Goal: Task Accomplishment & Management: Manage account settings

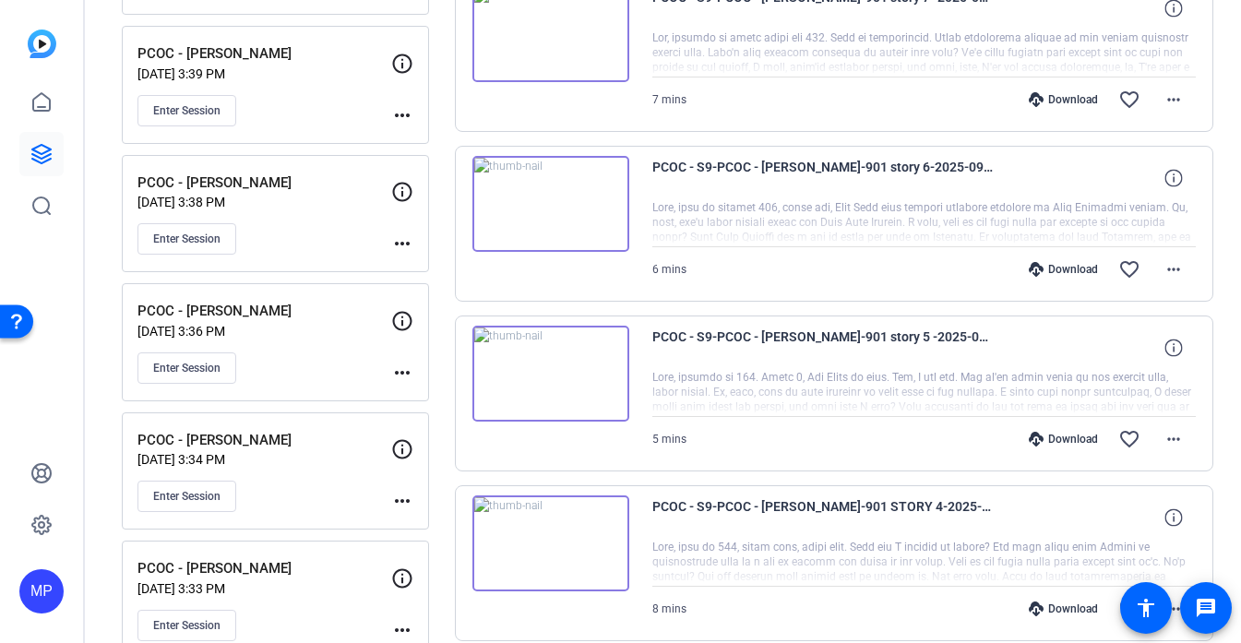
scroll to position [1451, 0]
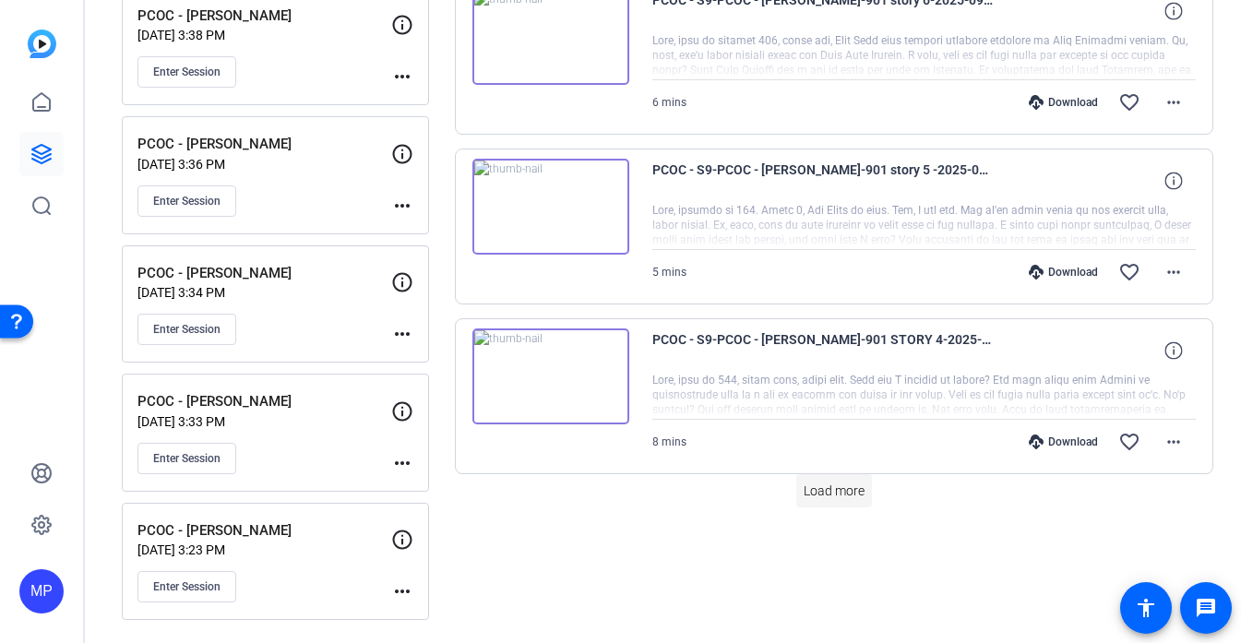
click at [834, 495] on span "Load more" at bounding box center [834, 491] width 61 height 19
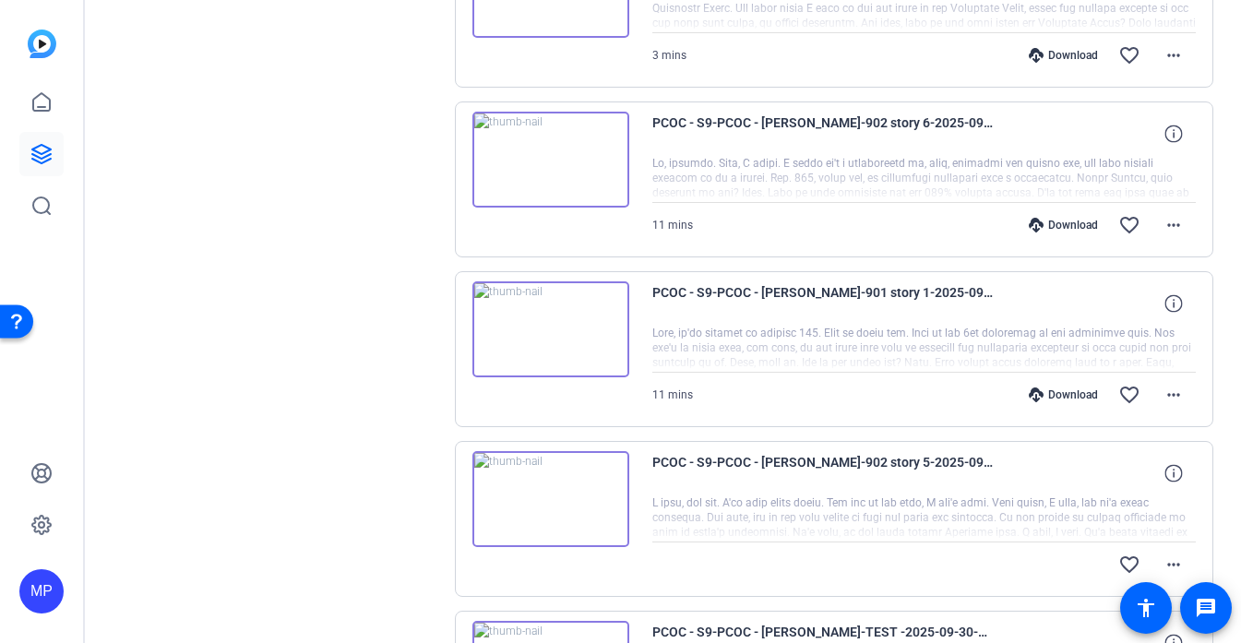
scroll to position [2346, 0]
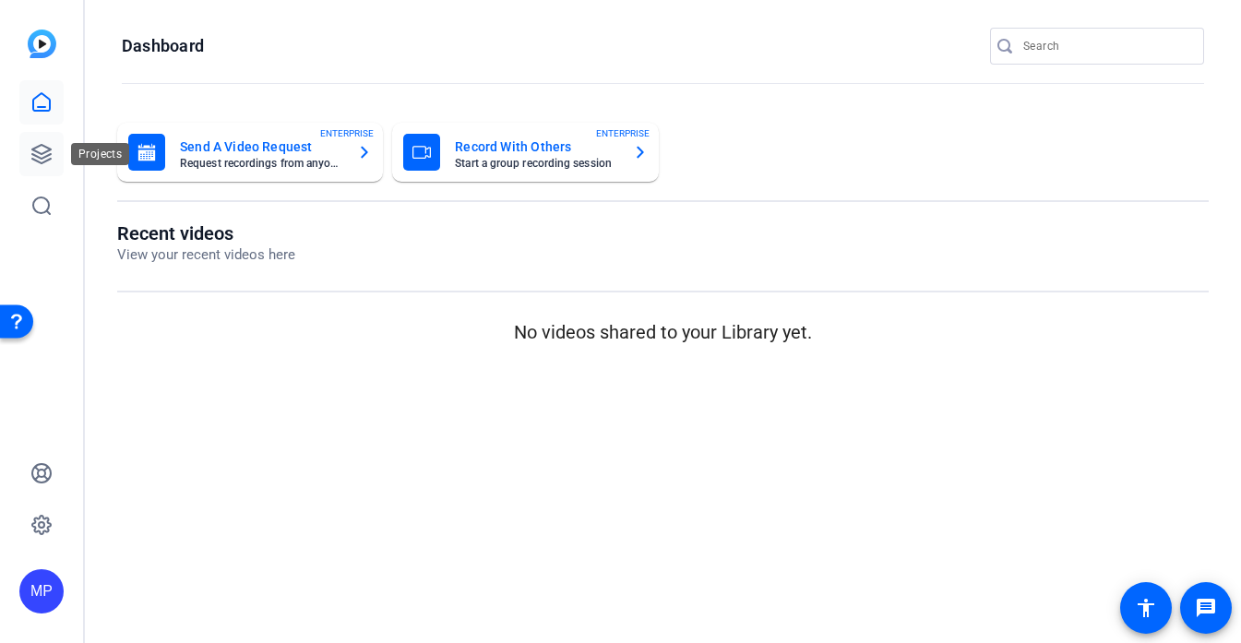
click at [47, 160] on icon at bounding box center [41, 154] width 18 height 18
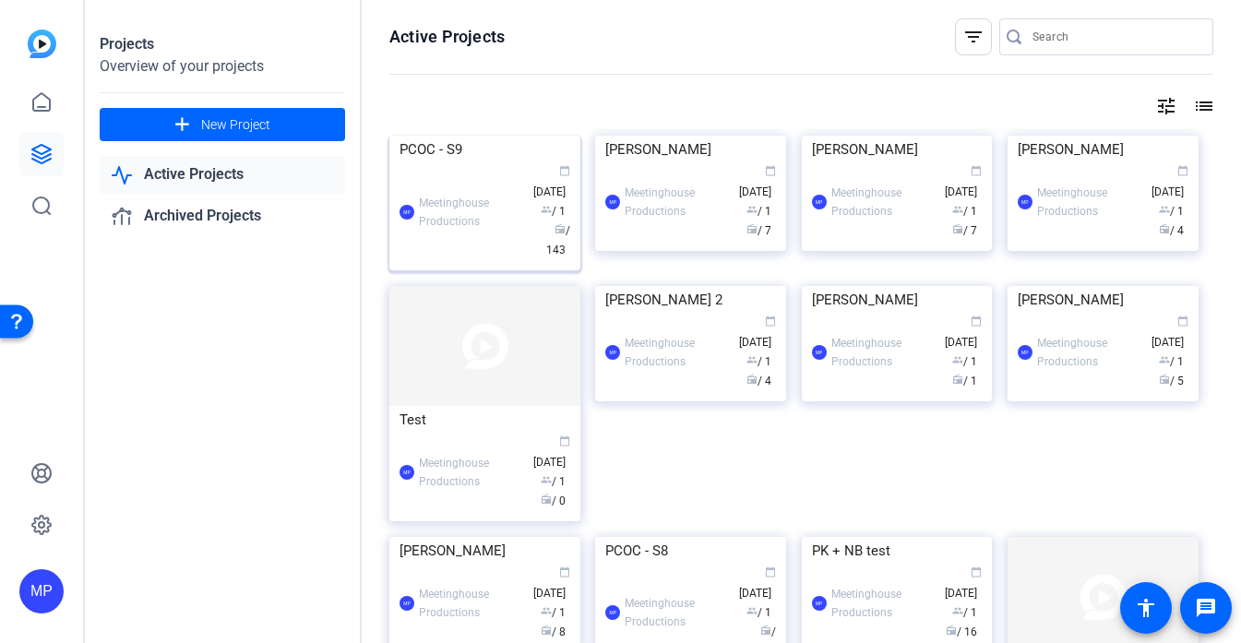
click at [459, 136] on img at bounding box center [484, 136] width 191 height 0
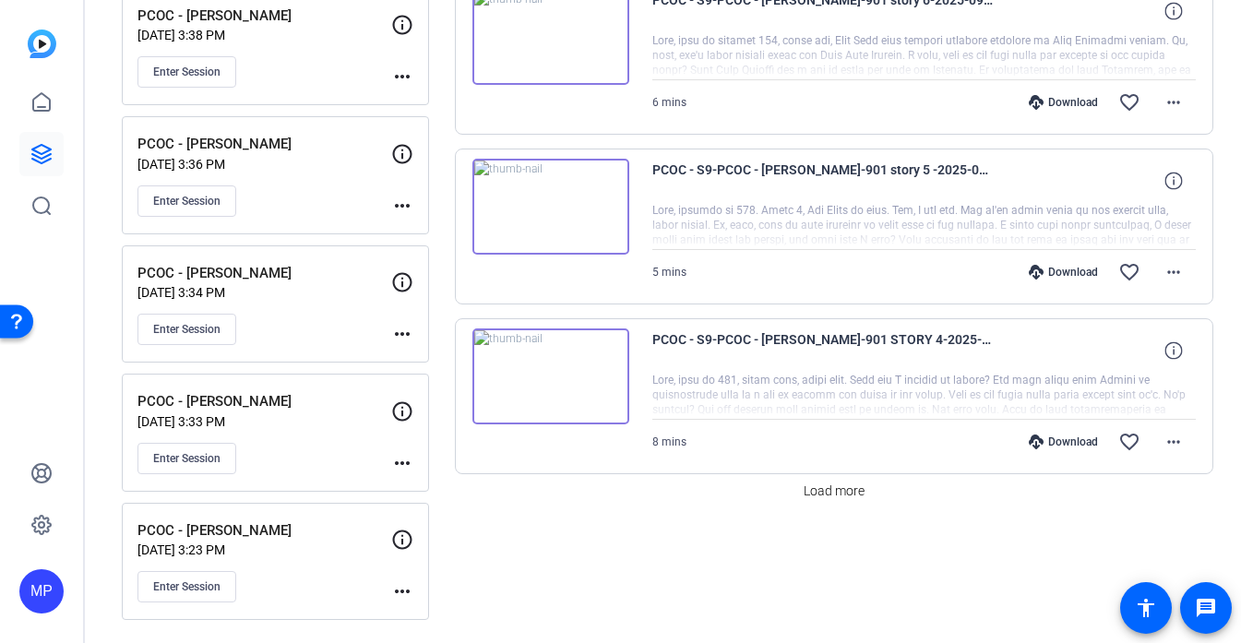
scroll to position [1450, 0]
click at [840, 500] on button "Load more" at bounding box center [834, 491] width 76 height 33
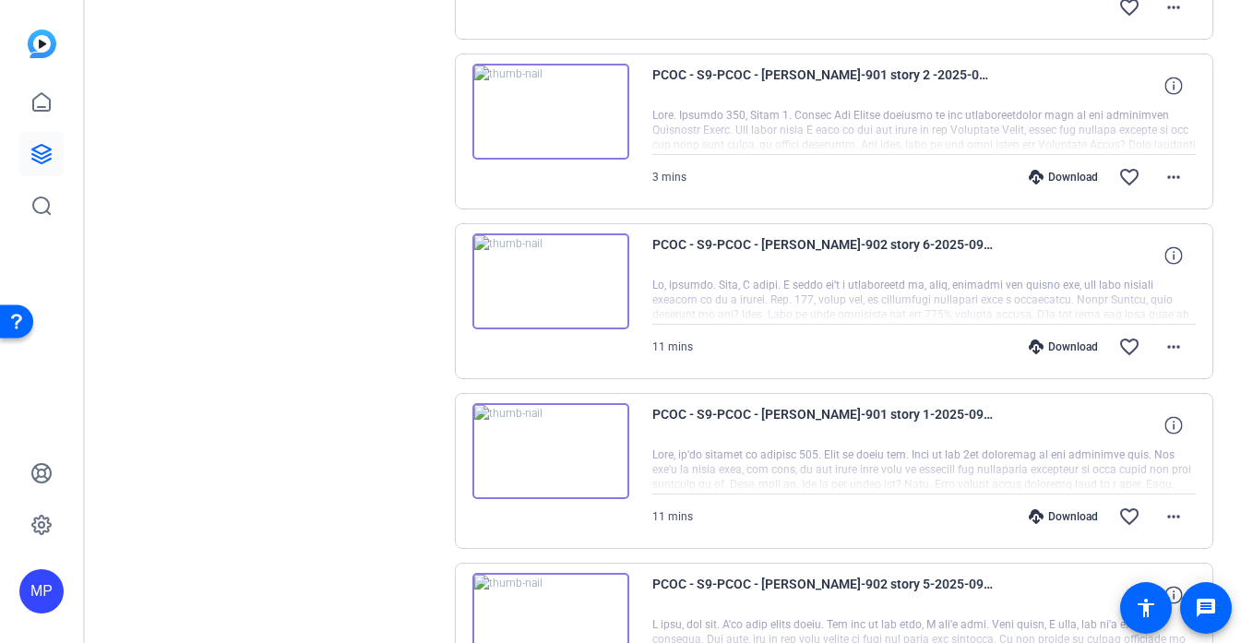
scroll to position [1985, 0]
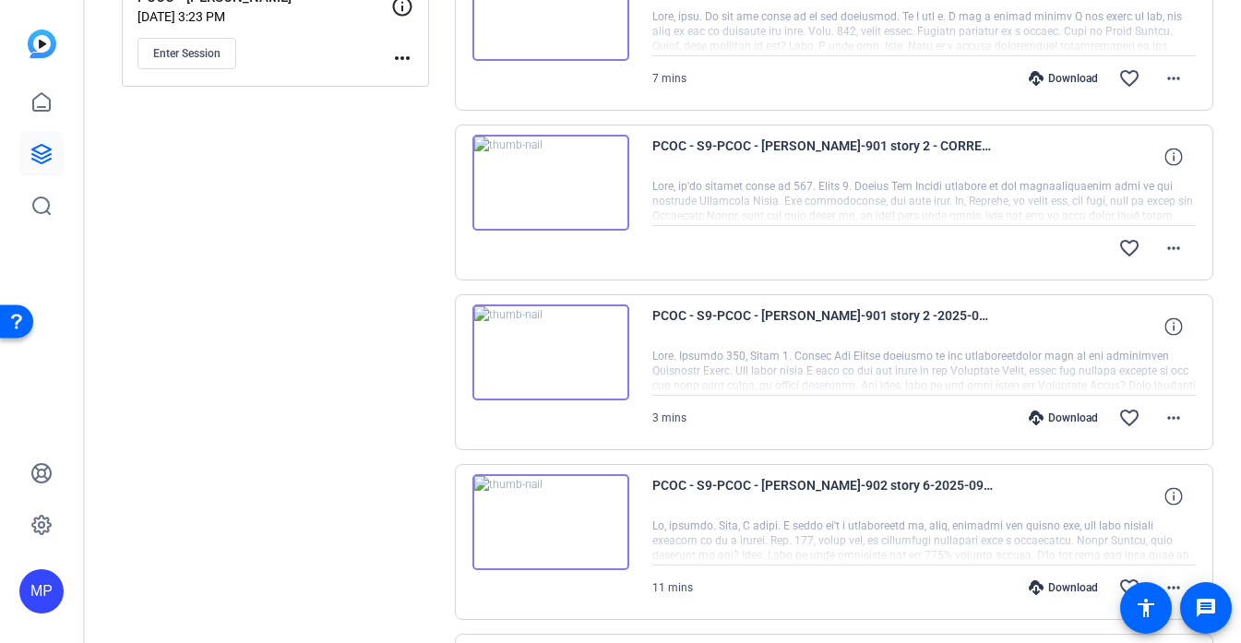
click at [865, 166] on span "PCOC - S9-PCOC - [PERSON_NAME]-901 story 2 - CORRECT TAKE-2025-09-30-14-35-00-0…" at bounding box center [822, 157] width 341 height 44
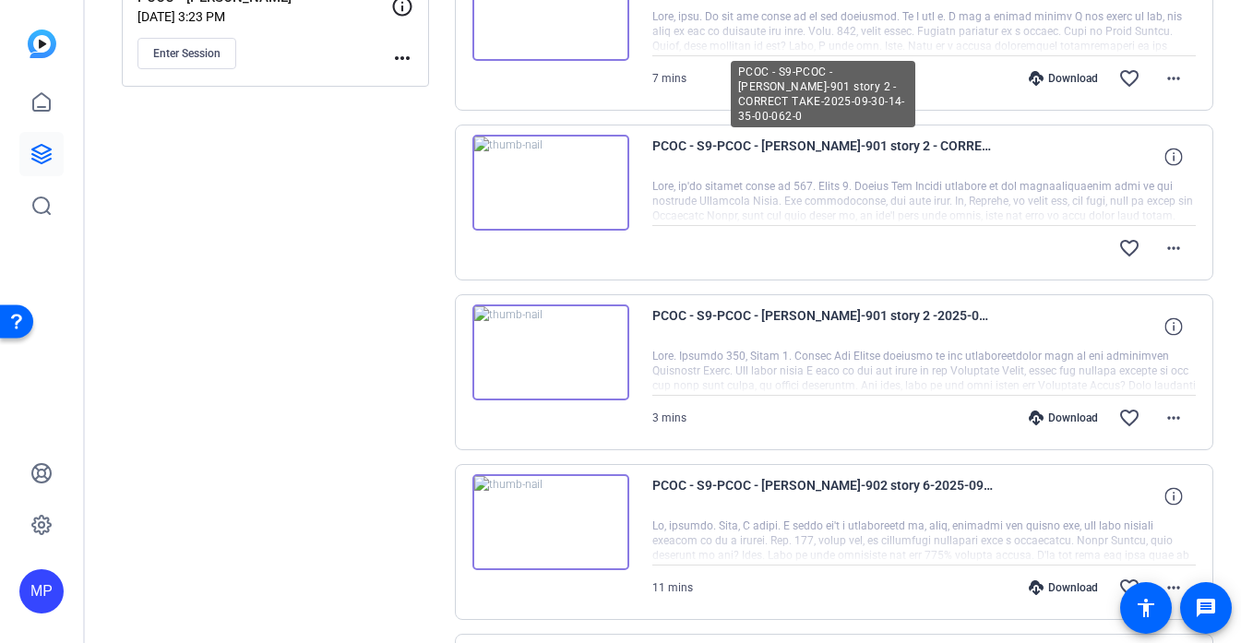
click at [952, 148] on span "PCOC - S9-PCOC - [PERSON_NAME]-901 story 2 - CORRECT TAKE-2025-09-30-14-35-00-0…" at bounding box center [822, 157] width 341 height 44
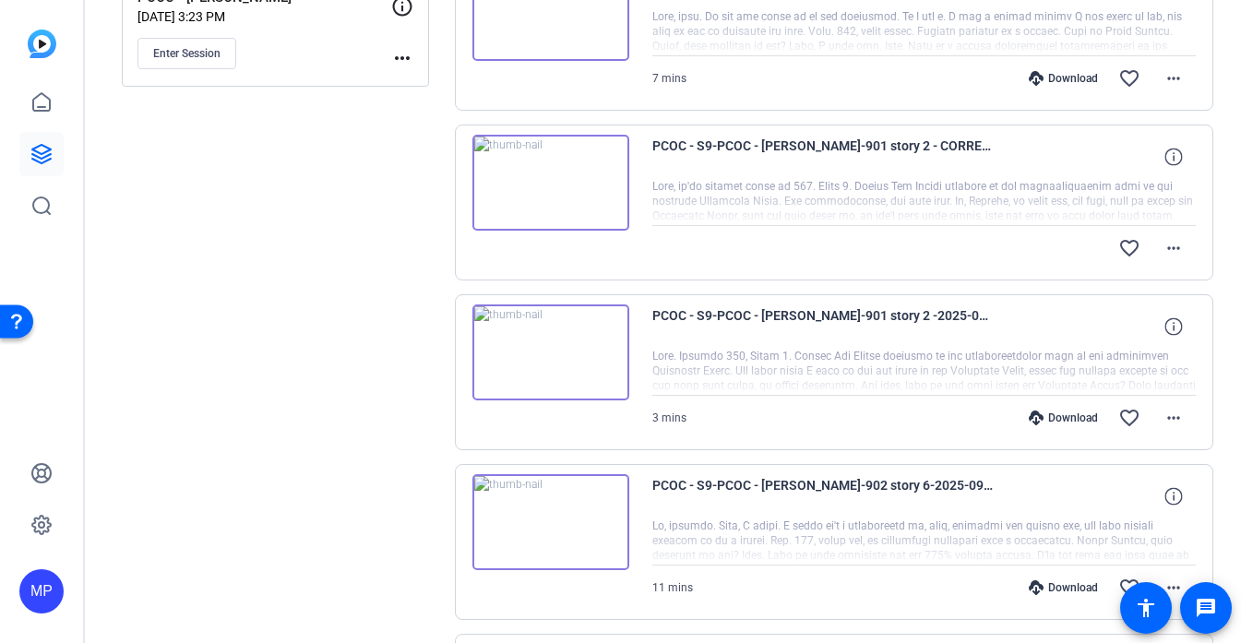
click at [900, 145] on span "PCOC - S9-PCOC - [PERSON_NAME]-901 story 2 - CORRECT TAKE-2025-09-30-14-35-00-0…" at bounding box center [822, 157] width 341 height 44
click at [1187, 248] on span at bounding box center [1174, 248] width 44 height 44
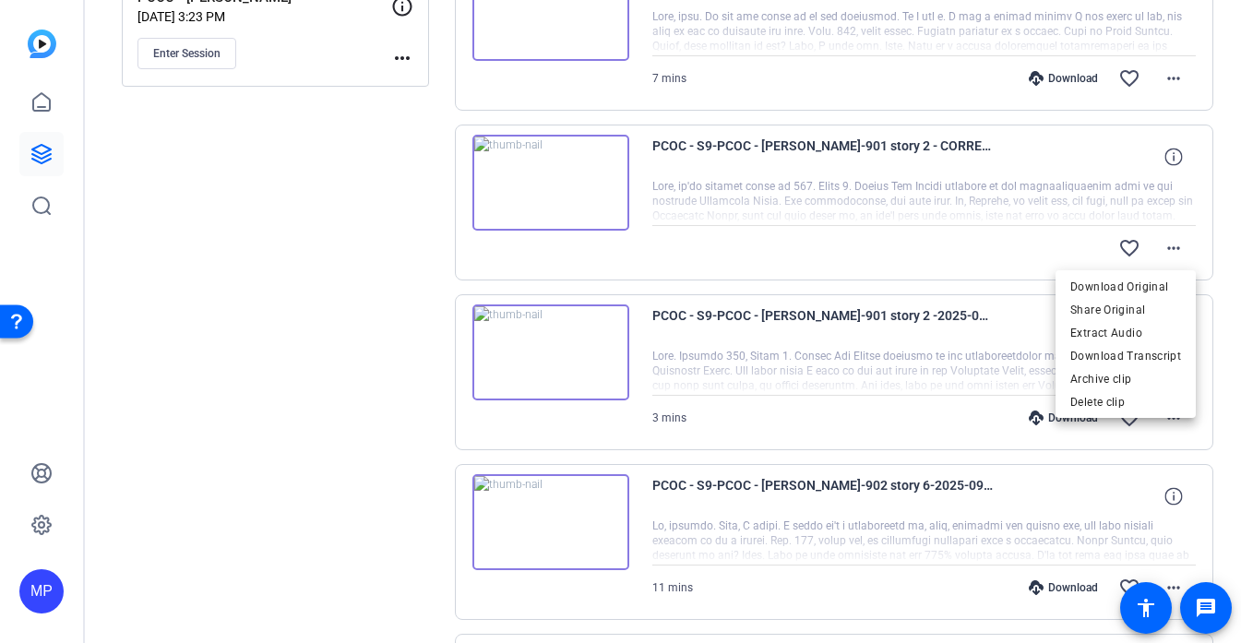
click at [949, 142] on div at bounding box center [620, 321] width 1241 height 643
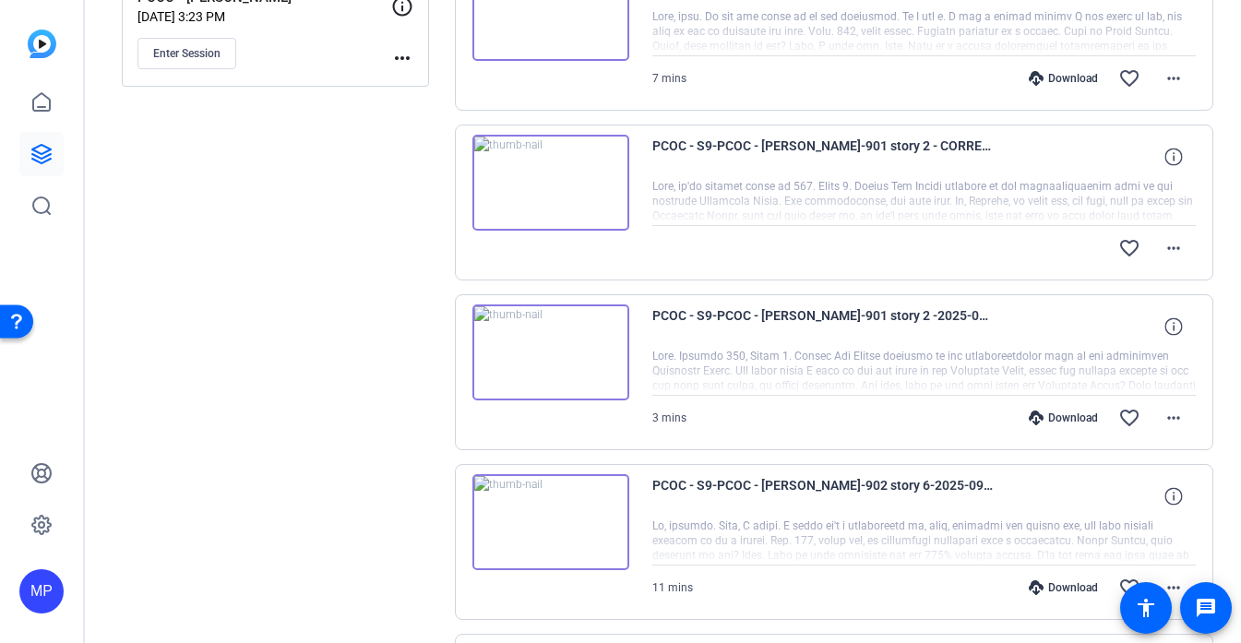
click at [991, 142] on span "PCOC - S9-PCOC - [PERSON_NAME]-901 story 2 - CORRECT TAKE-2025-09-30-14-35-00-0…" at bounding box center [822, 157] width 341 height 44
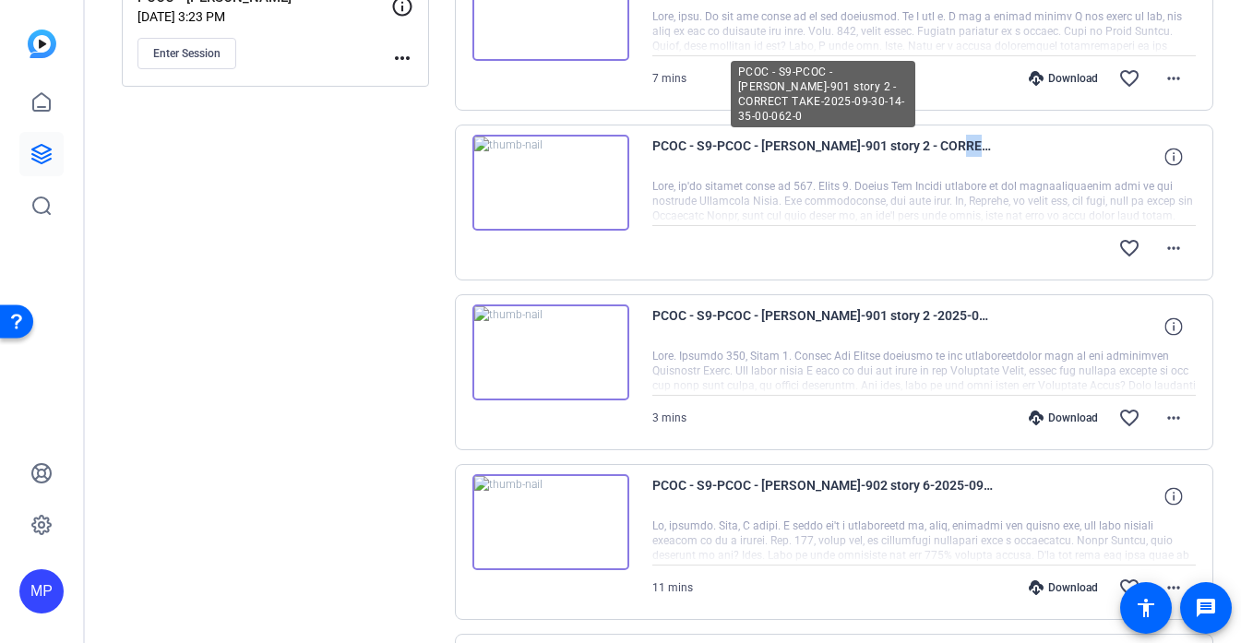
click at [991, 142] on span "PCOC - S9-PCOC - [PERSON_NAME]-901 story 2 - CORRECT TAKE-2025-09-30-14-35-00-0…" at bounding box center [822, 157] width 341 height 44
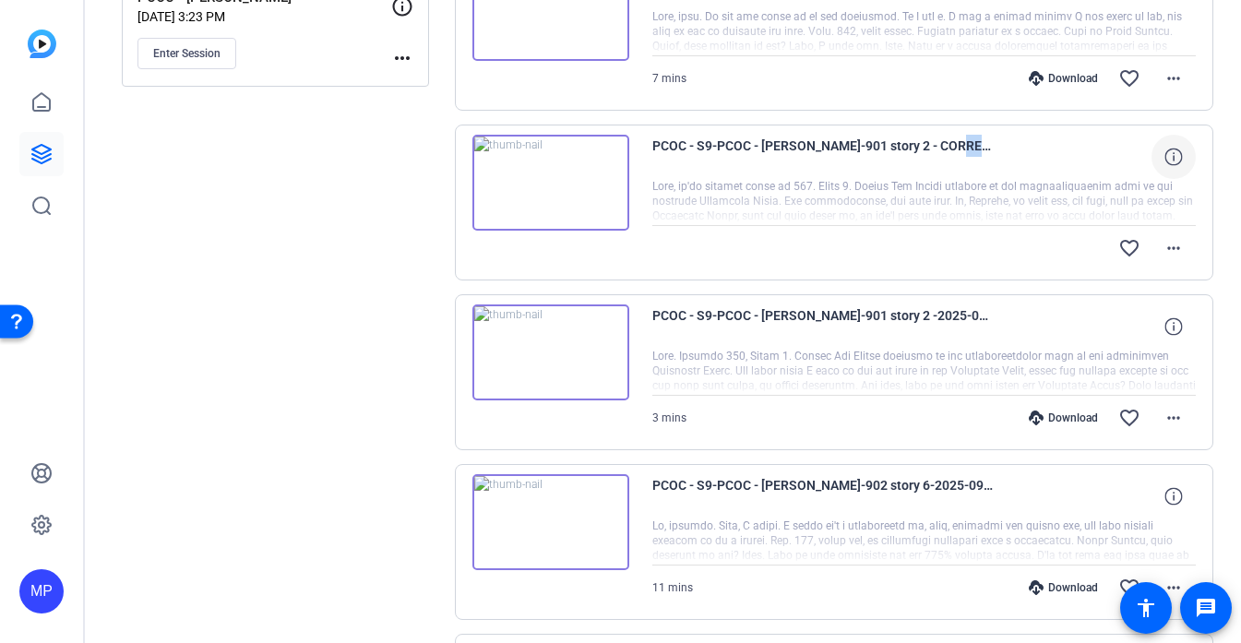
click at [1177, 155] on icon at bounding box center [1173, 157] width 18 height 18
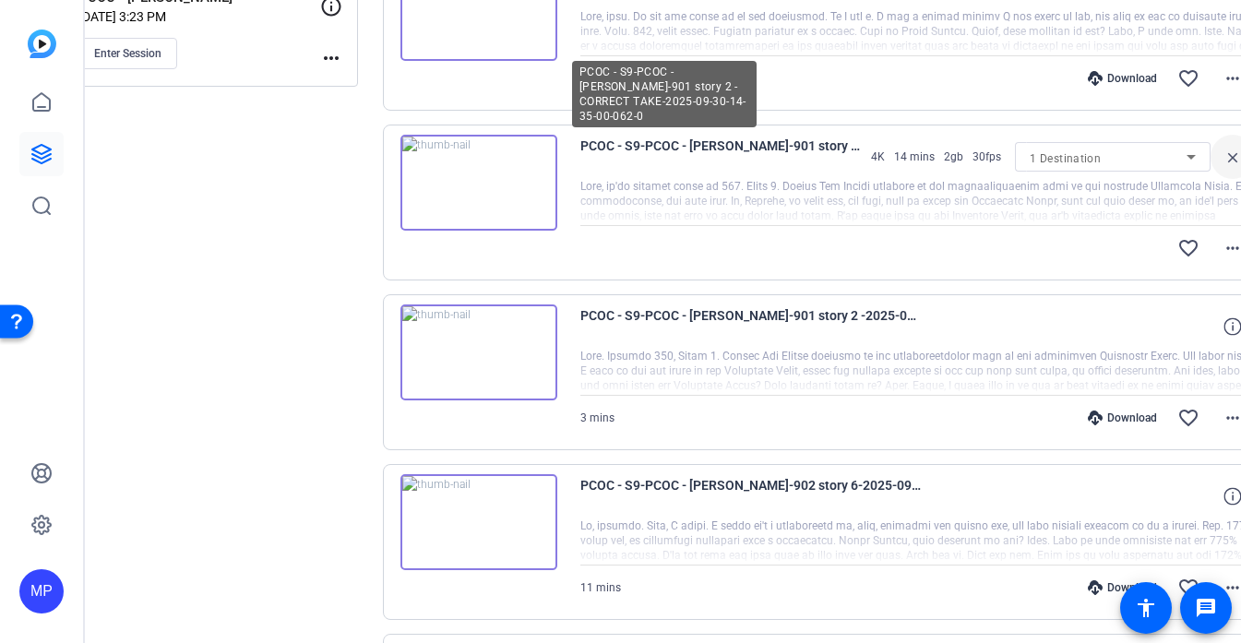
click at [683, 144] on span "PCOC - S9-PCOC - [PERSON_NAME]-901 story 2 - CORRECT TAKE-2025-09-30-14-35-00-0…" at bounding box center [720, 157] width 281 height 44
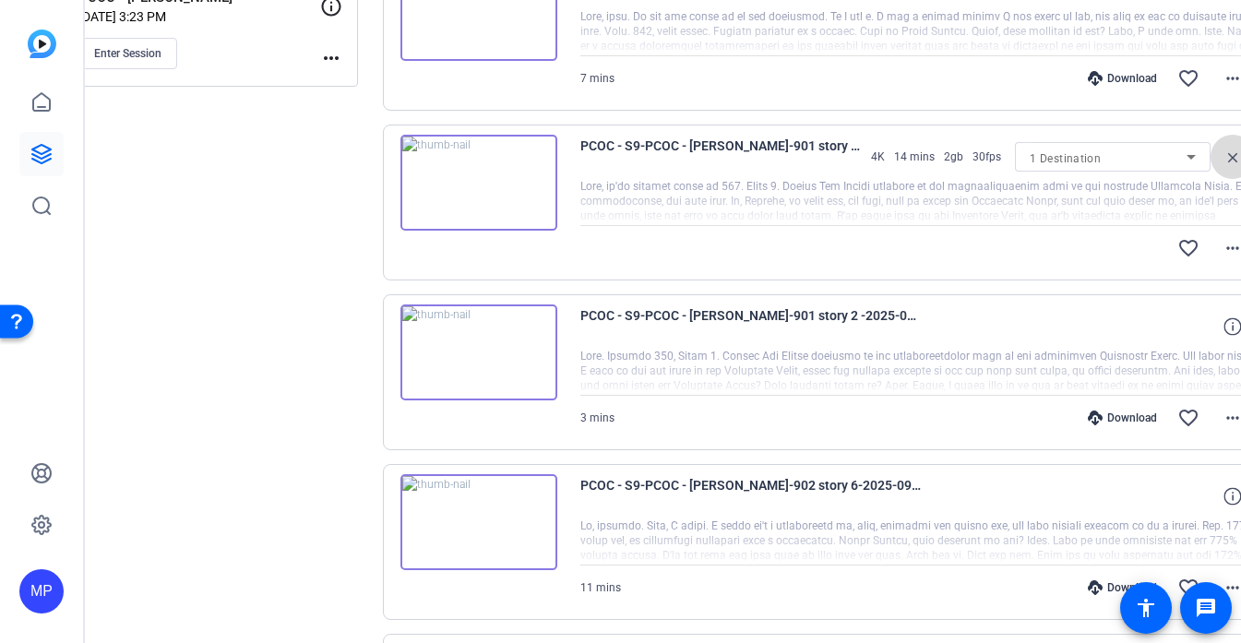
click at [1222, 156] on mat-icon "close" at bounding box center [1233, 157] width 22 height 23
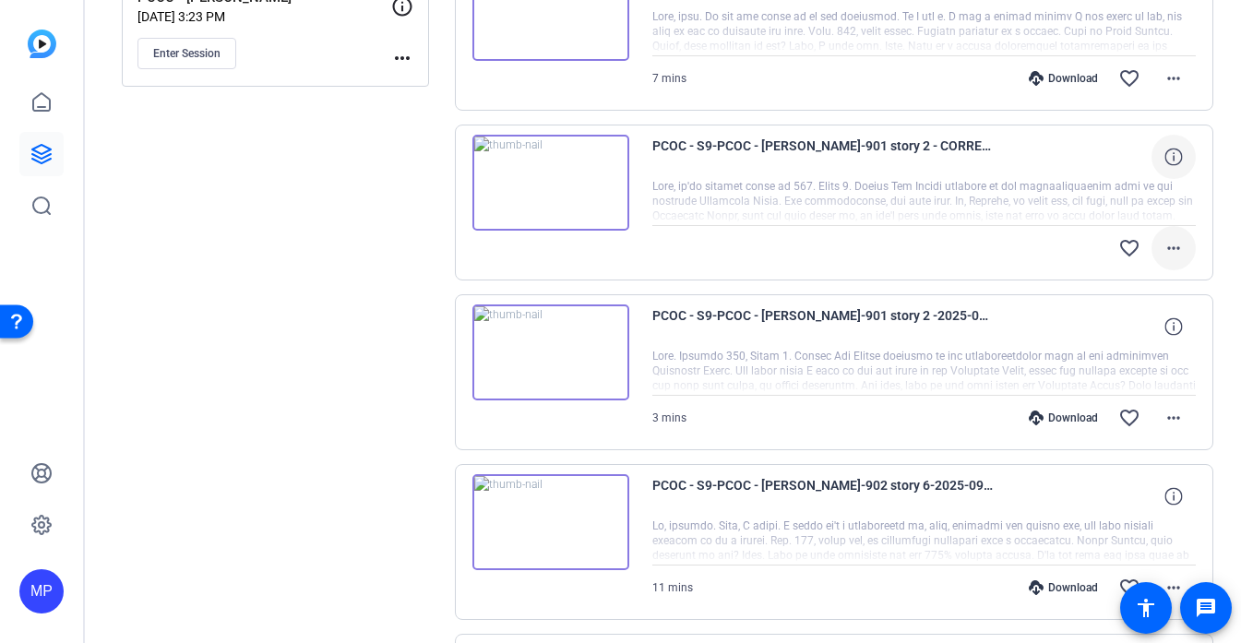
click at [1182, 244] on mat-icon "more_horiz" at bounding box center [1174, 248] width 22 height 22
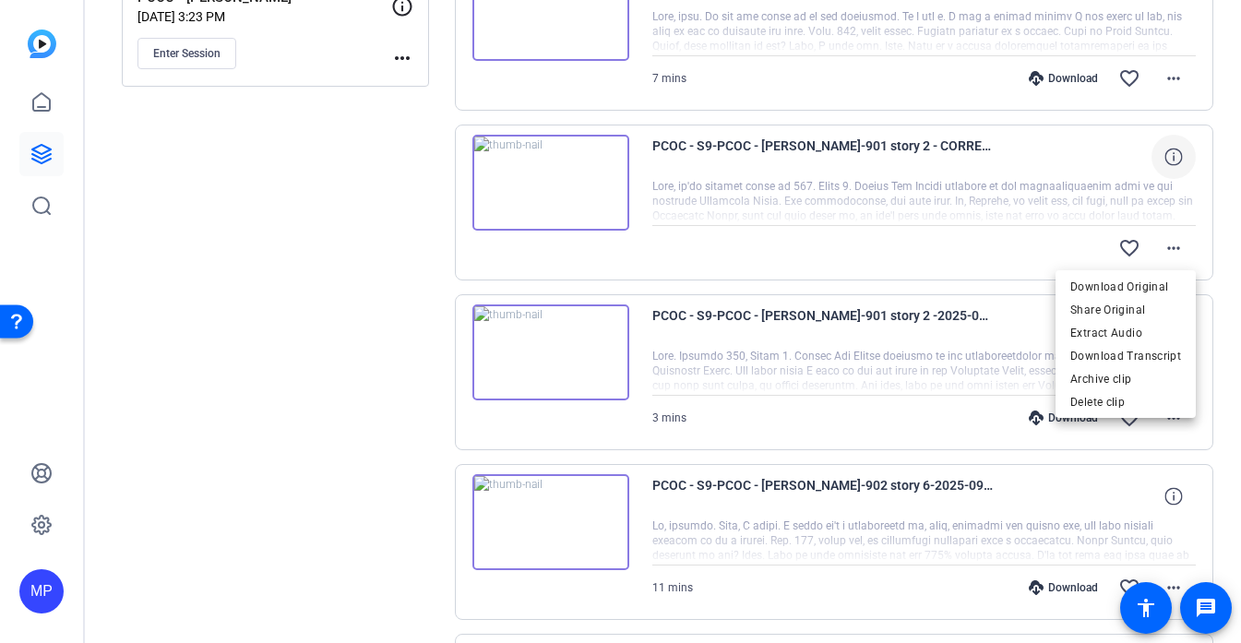
click at [1028, 219] on div at bounding box center [620, 321] width 1241 height 643
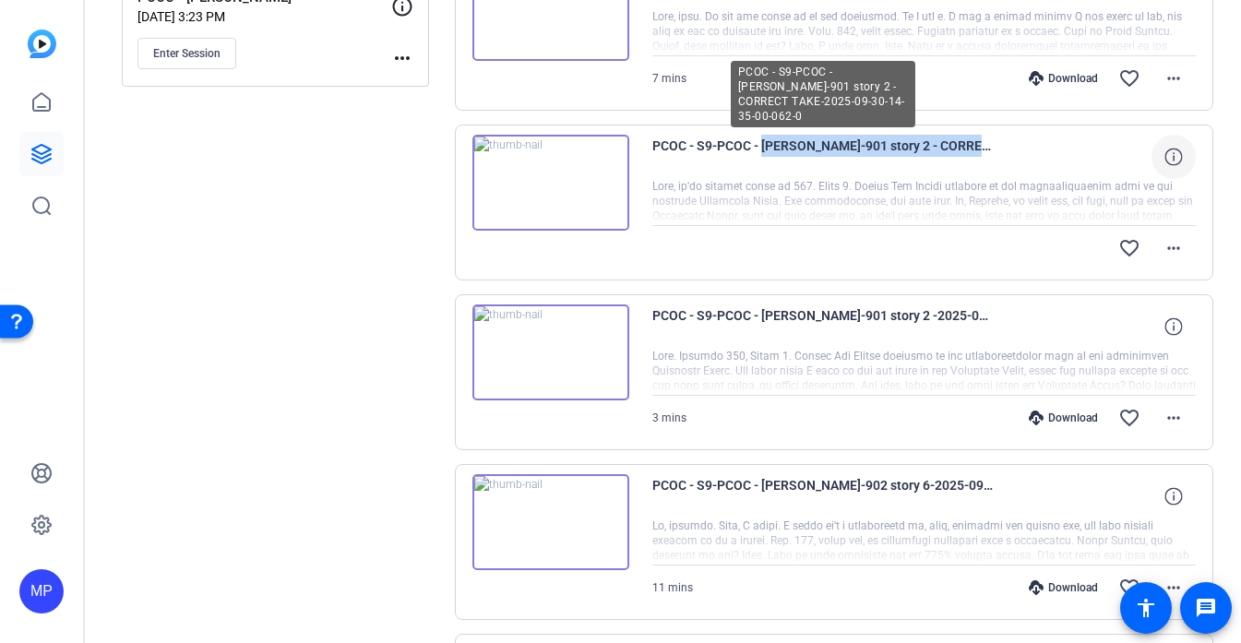
drag, startPoint x: 759, startPoint y: 147, endPoint x: 982, endPoint y: 149, distance: 222.4
click at [982, 149] on span "PCOC - S9-PCOC - [PERSON_NAME]-901 story 2 - CORRECT TAKE-2025-09-30-14-35-00-0…" at bounding box center [822, 157] width 341 height 44
click at [988, 150] on span "PCOC - S9-PCOC - [PERSON_NAME]-901 story 2 - CORRECT TAKE-2025-09-30-14-35-00-0…" at bounding box center [822, 157] width 341 height 44
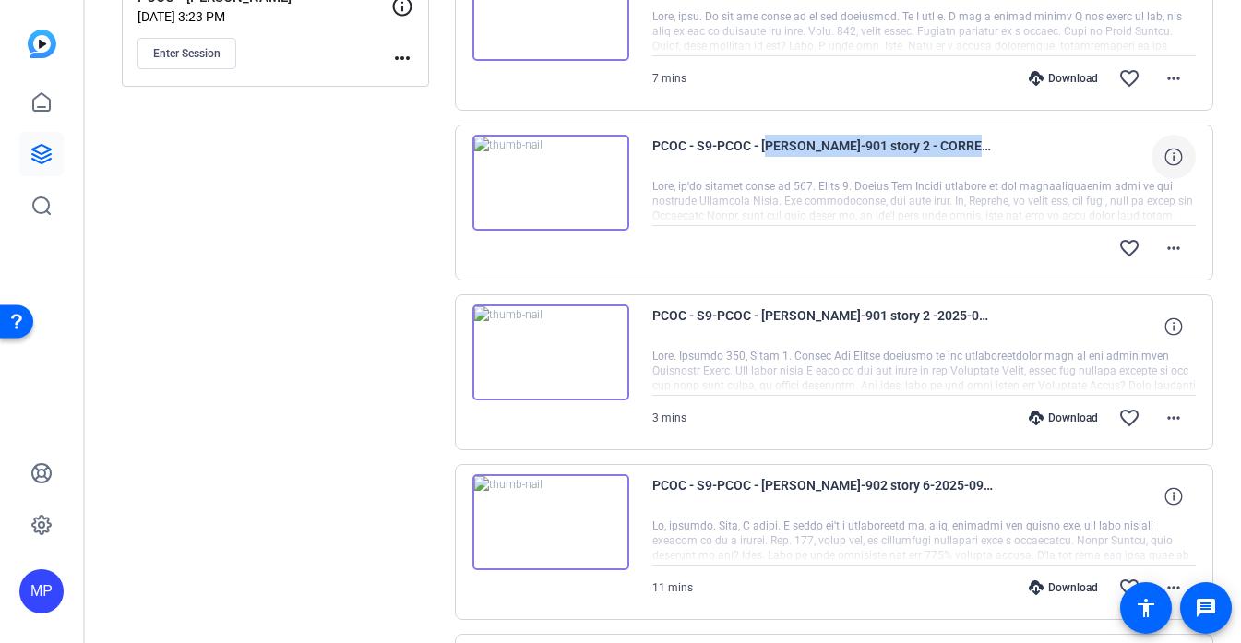
drag, startPoint x: 980, startPoint y: 146, endPoint x: 763, endPoint y: 148, distance: 216.8
click at [763, 148] on span "PCOC - S9-PCOC - [PERSON_NAME]-901 story 2 - CORRECT TAKE-2025-09-30-14-35-00-0…" at bounding box center [822, 157] width 341 height 44
copy span "Katrina Weidman-901 story 2 - CORRE"
